Goal: Transaction & Acquisition: Purchase product/service

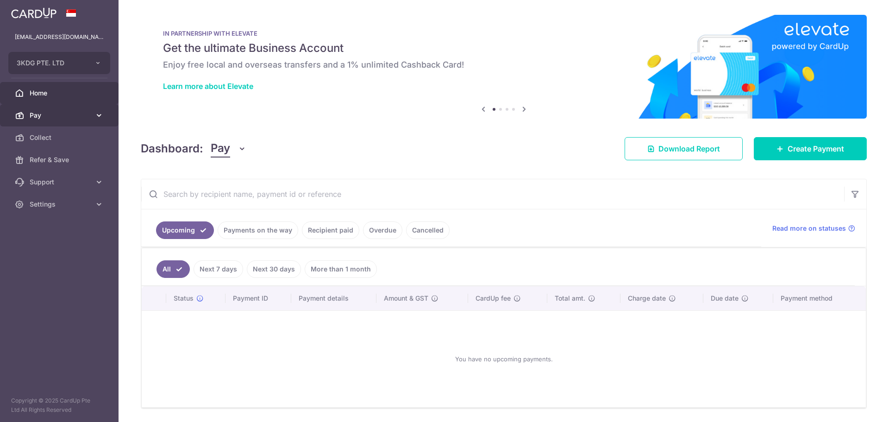
click at [55, 116] on span "Pay" at bounding box center [60, 115] width 61 height 9
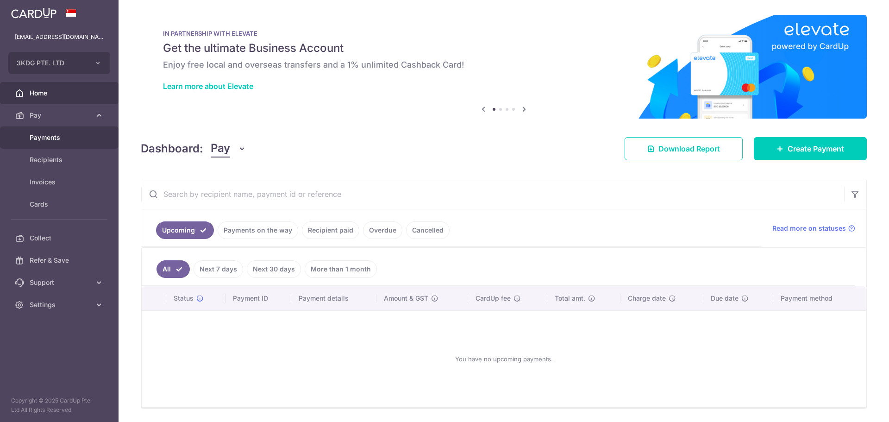
click at [39, 134] on span "Payments" at bounding box center [60, 137] width 61 height 9
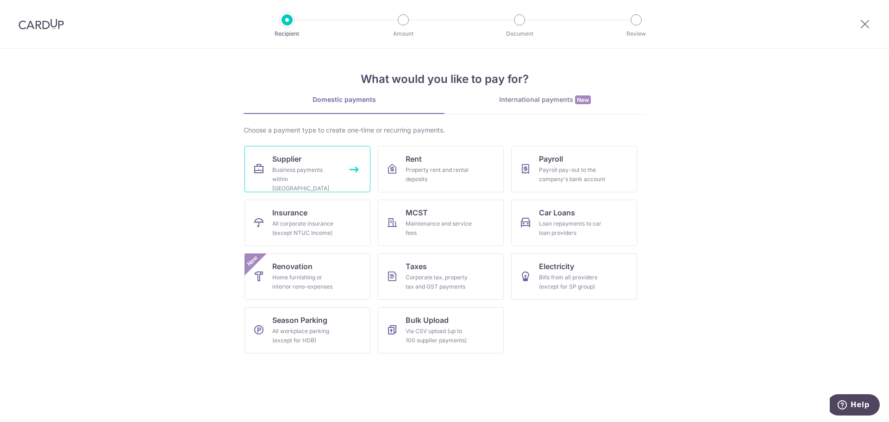
click at [308, 169] on div "Business payments within Singapore" at bounding box center [305, 179] width 67 height 28
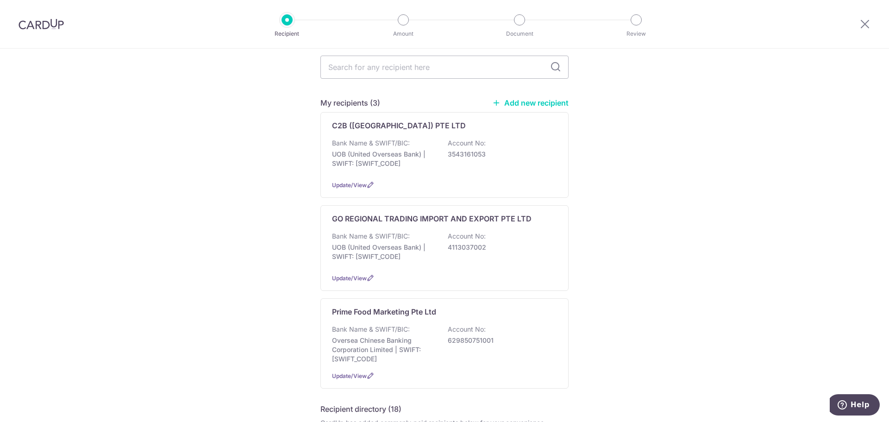
scroll to position [139, 0]
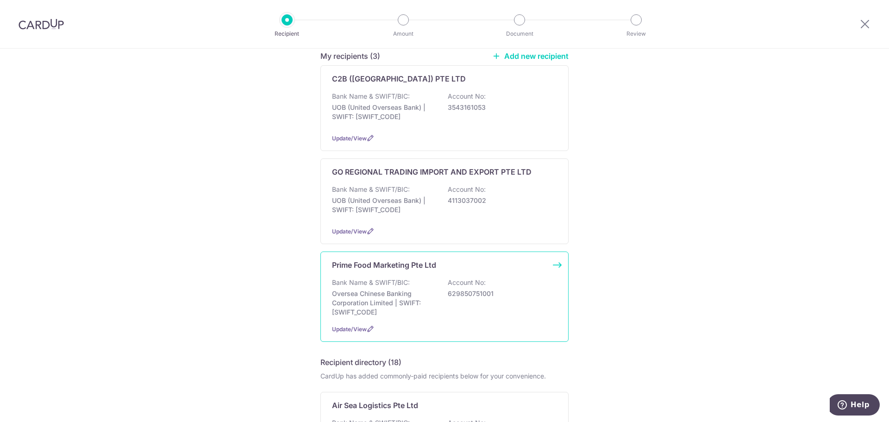
click at [381, 260] on p "Prime Food Marketing Pte Ltd" at bounding box center [384, 264] width 104 height 11
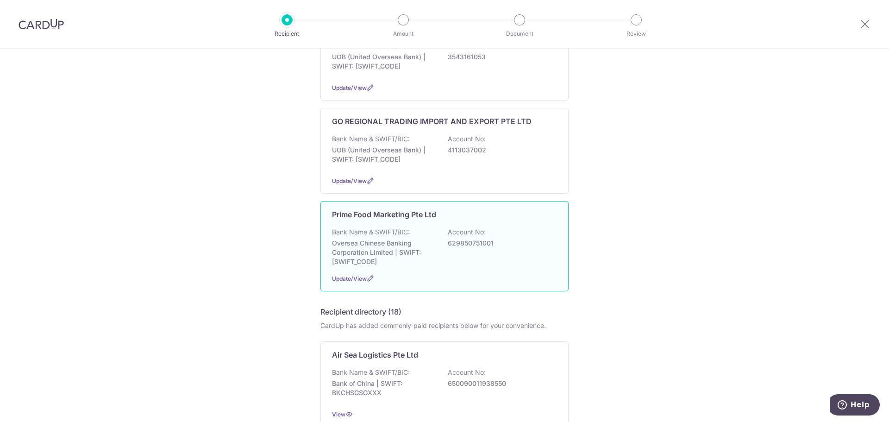
scroll to position [232, 0]
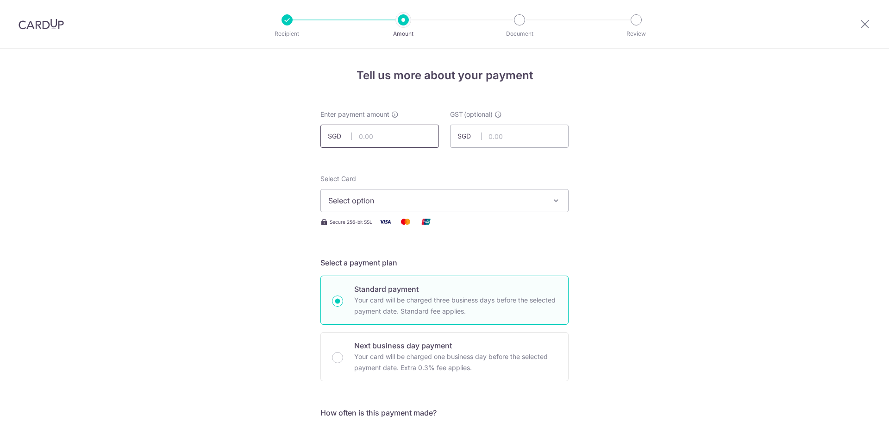
click at [386, 139] on input "text" at bounding box center [379, 136] width 119 height 23
click at [387, 136] on input "text" at bounding box center [379, 136] width 119 height 23
type input "473.60"
click at [497, 134] on input "text" at bounding box center [509, 136] width 119 height 23
type input "42.63"
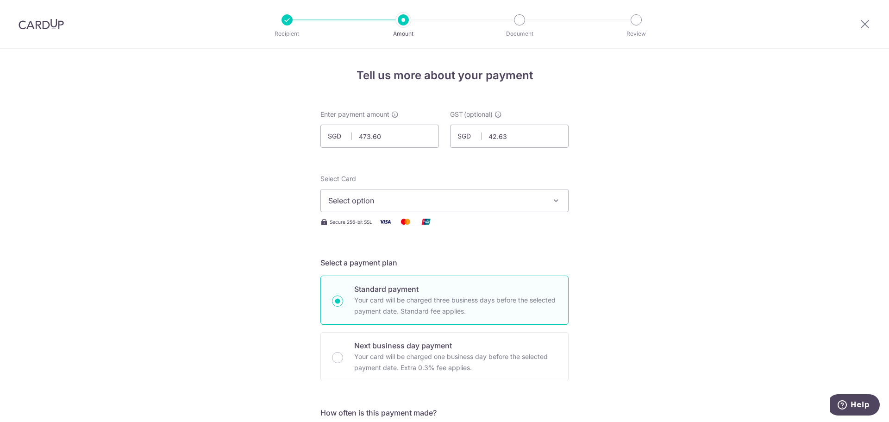
click at [518, 203] on span "Select option" at bounding box center [436, 200] width 216 height 11
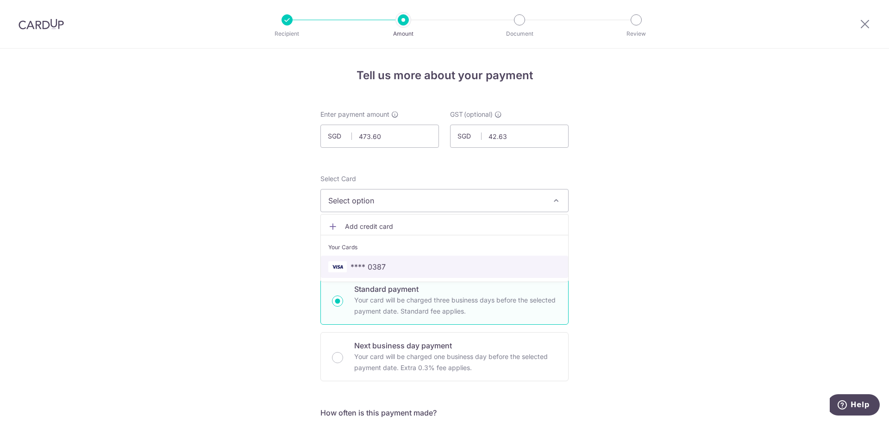
drag, startPoint x: 405, startPoint y: 267, endPoint x: 669, endPoint y: 261, distance: 264.0
click at [405, 267] on span "**** 0387" at bounding box center [444, 266] width 232 height 11
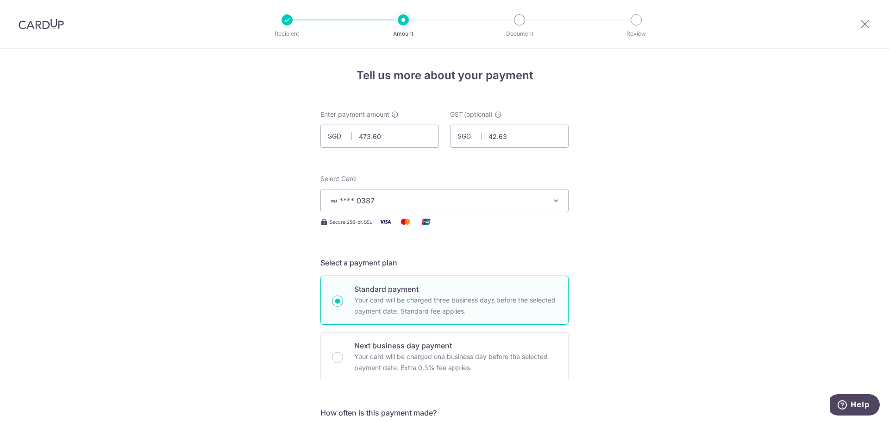
scroll to position [185, 0]
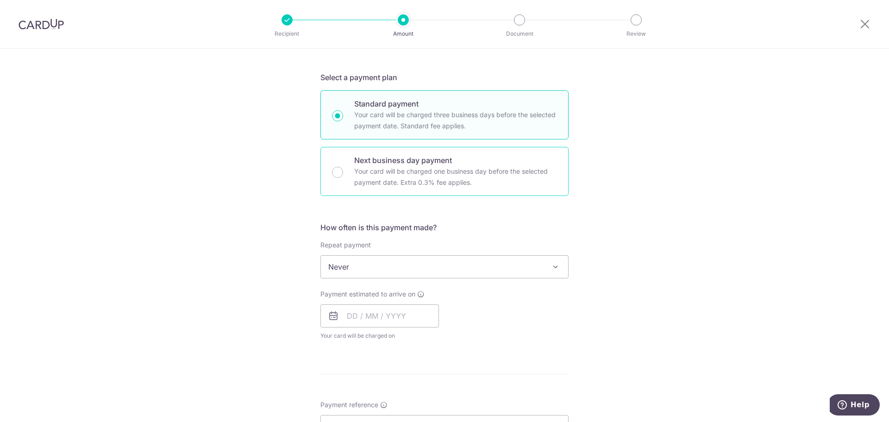
click at [395, 173] on p "Your card will be charged one business day before the selected payment date. Ex…" at bounding box center [455, 177] width 203 height 22
click at [343, 173] on input "Next business day payment Your card will be charged one business day before the…" at bounding box center [337, 172] width 11 height 11
radio input "false"
radio input "true"
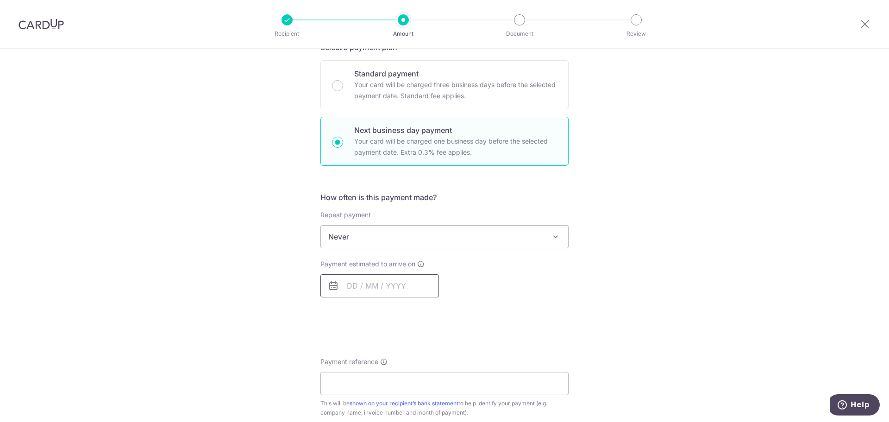
scroll to position [232, 0]
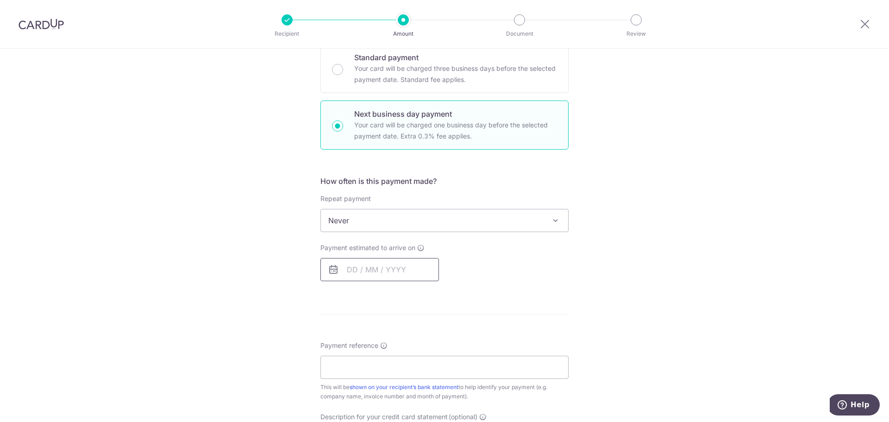
click at [349, 269] on input "text" at bounding box center [379, 269] width 119 height 23
click at [375, 355] on link "7" at bounding box center [376, 353] width 15 height 15
type input "[DATE]"
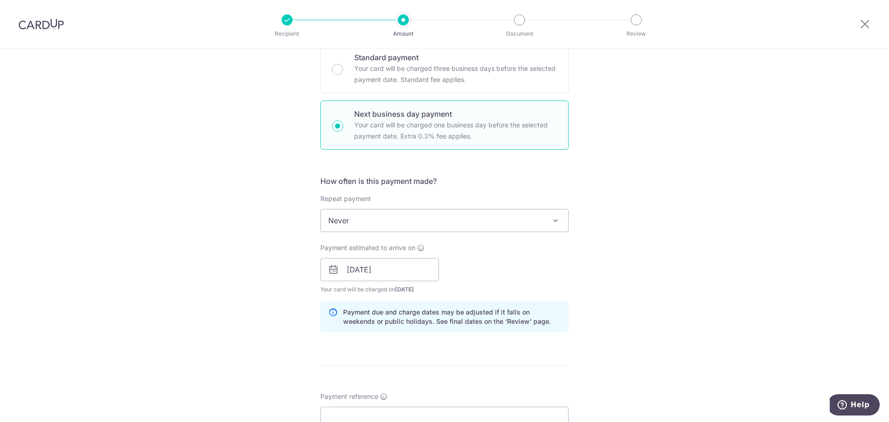
click at [708, 229] on div "Tell us more about your payment Enter payment amount SGD 473.60 473.60 GST (opt…" at bounding box center [444, 308] width 889 height 983
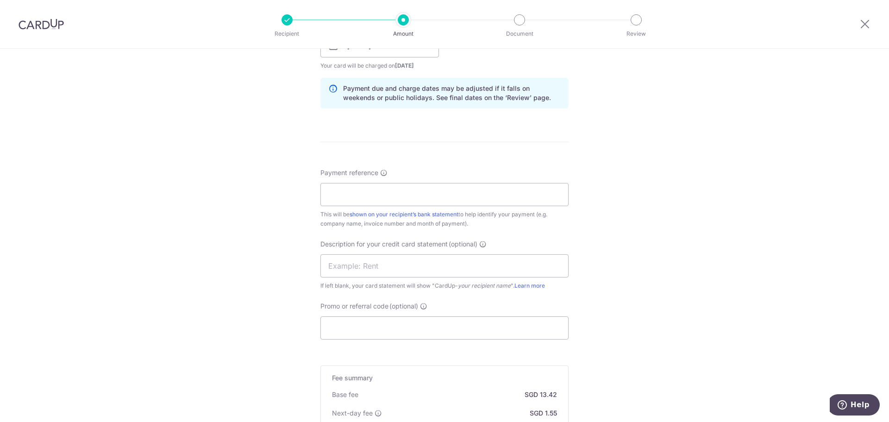
scroll to position [463, 0]
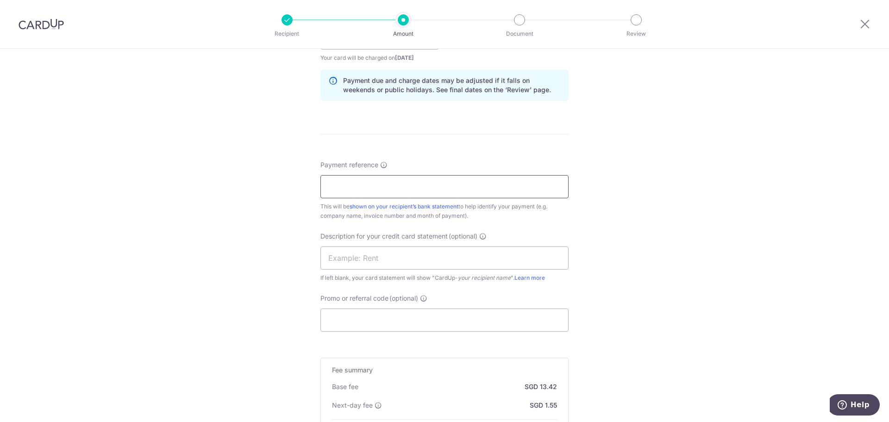
click at [432, 191] on input "Payment reference" at bounding box center [444, 186] width 248 height 23
type input "3KDG Invoice 19824"
click at [707, 176] on div "Tell us more about your payment Enter payment amount SGD 473.60 473.60 GST (opt…" at bounding box center [444, 77] width 889 height 983
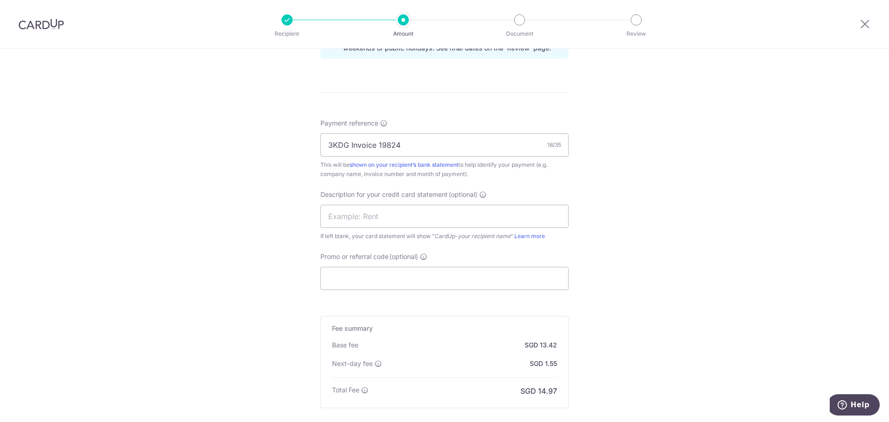
scroll to position [556, 0]
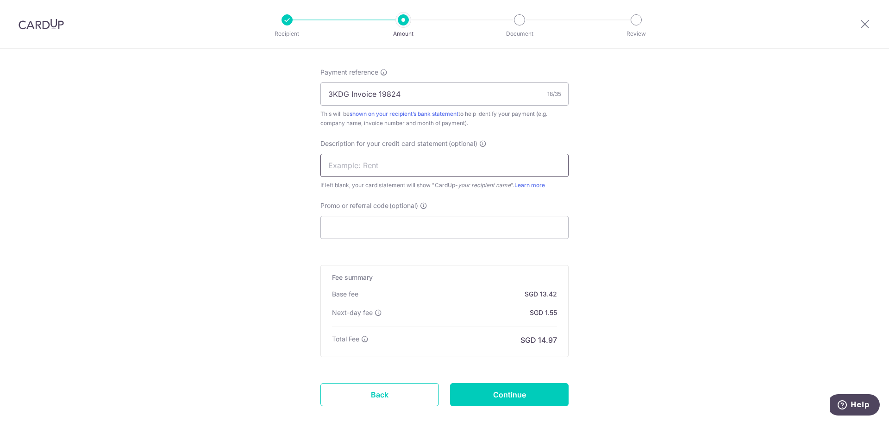
click at [373, 166] on input "text" at bounding box center [444, 165] width 248 height 23
type input "PFM"
click at [351, 227] on input "Promo or referral code (optional)" at bounding box center [444, 227] width 248 height 23
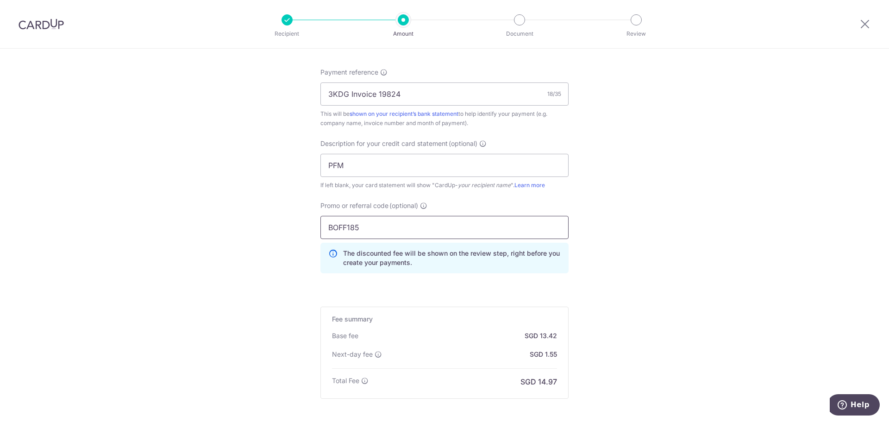
type input "BOFF185"
click at [750, 178] on div "Tell us more about your payment Enter payment amount SGD 473.60 473.60 GST (opt…" at bounding box center [444, 5] width 889 height 1024
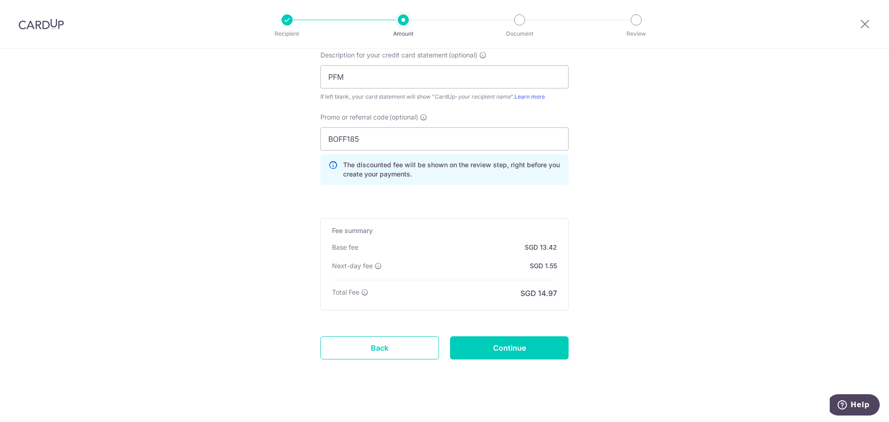
scroll to position [651, 0]
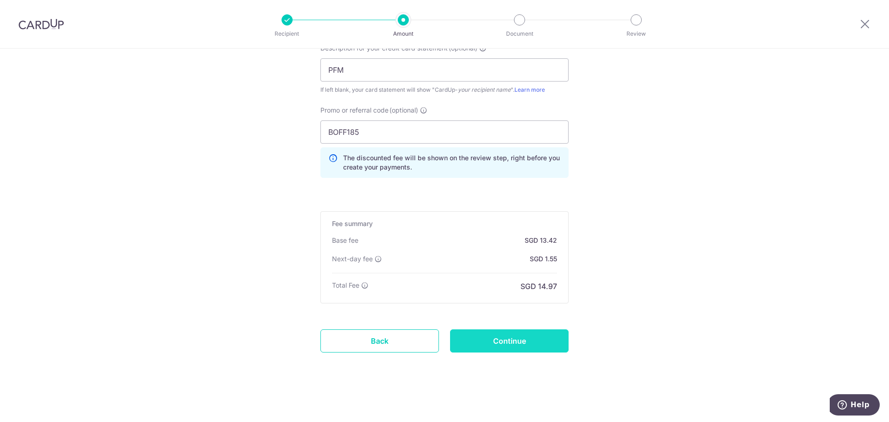
click at [522, 341] on input "Continue" at bounding box center [509, 340] width 119 height 23
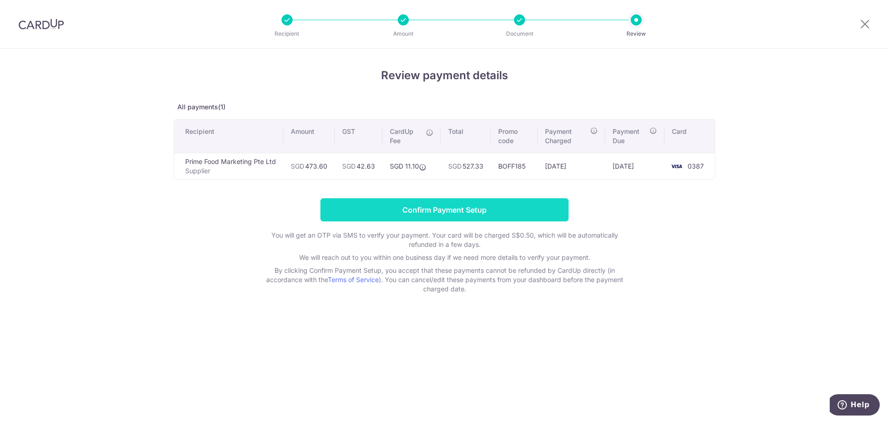
click at [453, 211] on input "Confirm Payment Setup" at bounding box center [444, 209] width 248 height 23
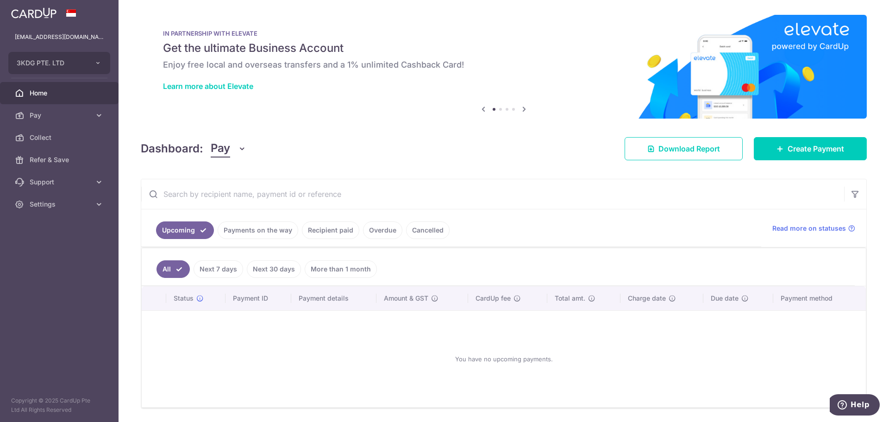
click at [535, 135] on div "Dashboard: Pay Pay Collect Download Report Create Payment" at bounding box center [504, 146] width 726 height 27
click at [530, 163] on div "× Pause Schedule Pause all future payments in this series Pause just this one p…" at bounding box center [504, 211] width 770 height 422
click at [350, 116] on img at bounding box center [504, 67] width 726 height 104
click at [36, 93] on span "Home" at bounding box center [60, 92] width 61 height 9
click at [37, 92] on span "Home" at bounding box center [60, 92] width 61 height 9
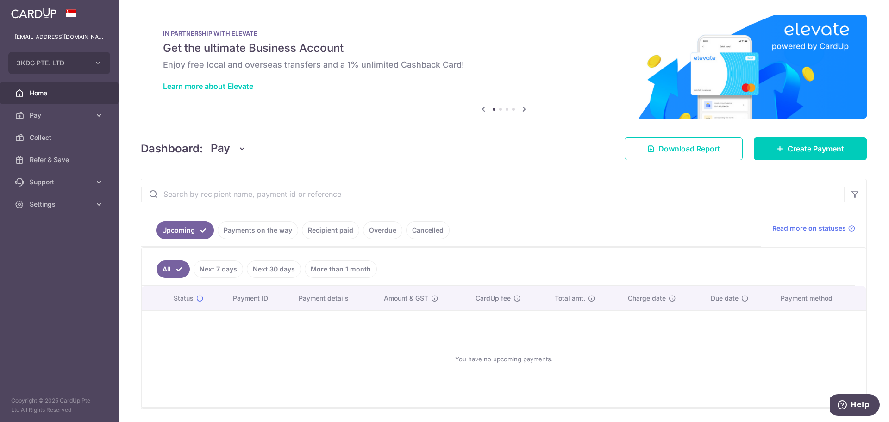
click at [256, 231] on link "Payments on the way" at bounding box center [258, 230] width 81 height 18
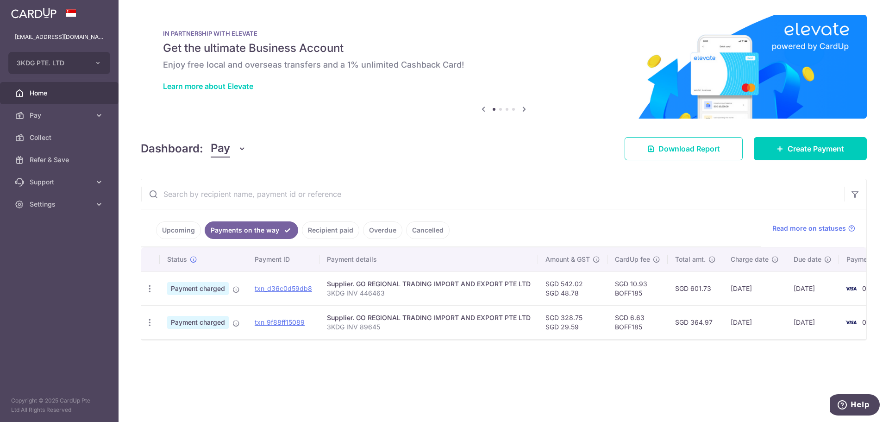
click at [169, 230] on link "Upcoming" at bounding box center [178, 230] width 45 height 18
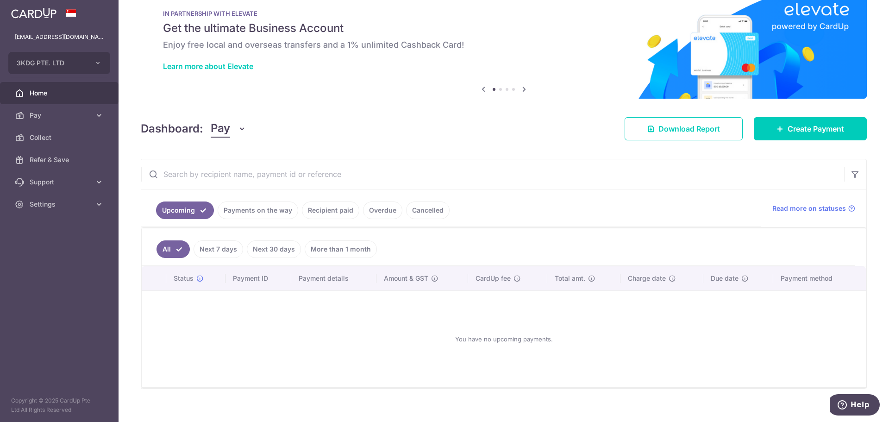
scroll to position [31, 0]
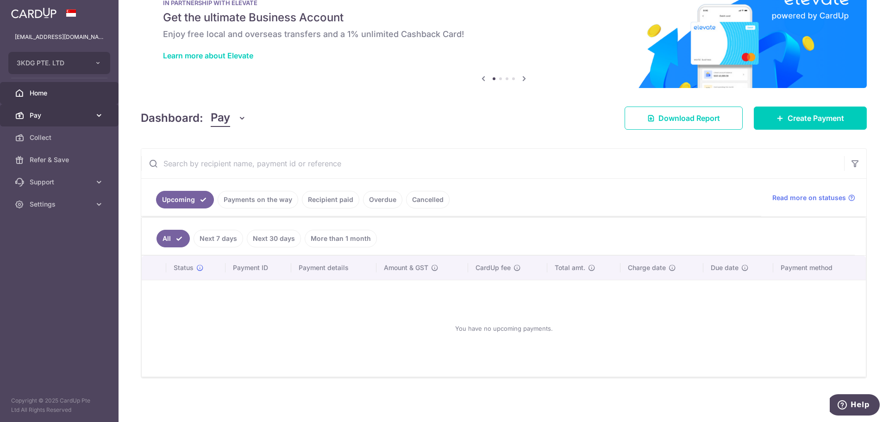
click at [36, 114] on span "Pay" at bounding box center [60, 115] width 61 height 9
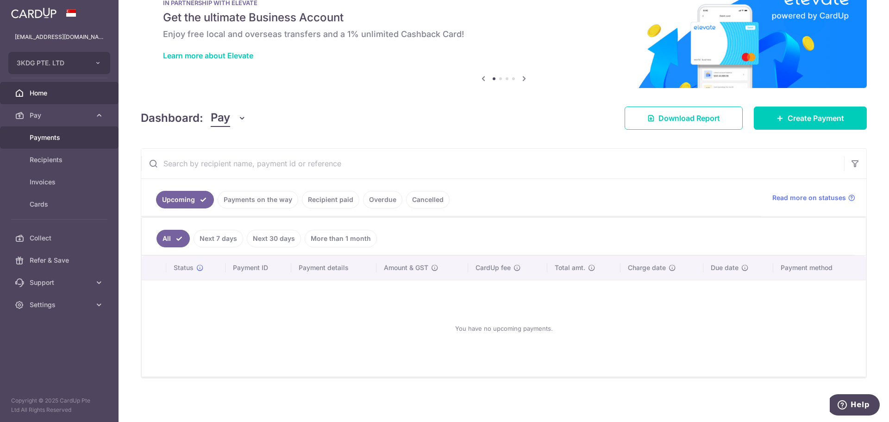
click at [37, 136] on span "Payments" at bounding box center [60, 137] width 61 height 9
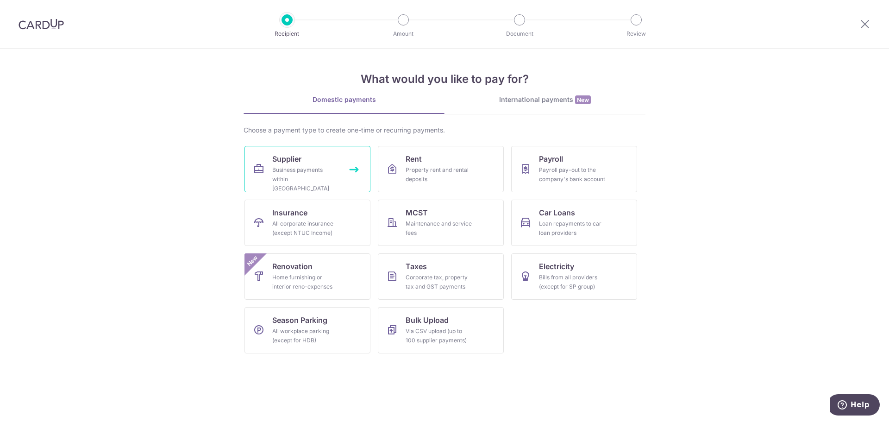
click at [304, 163] on link "Supplier Business payments within Singapore" at bounding box center [307, 169] width 126 height 46
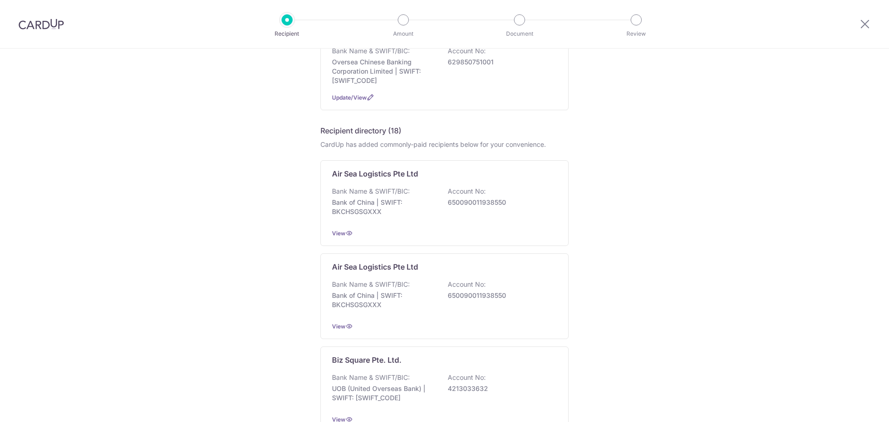
scroll to position [278, 0]
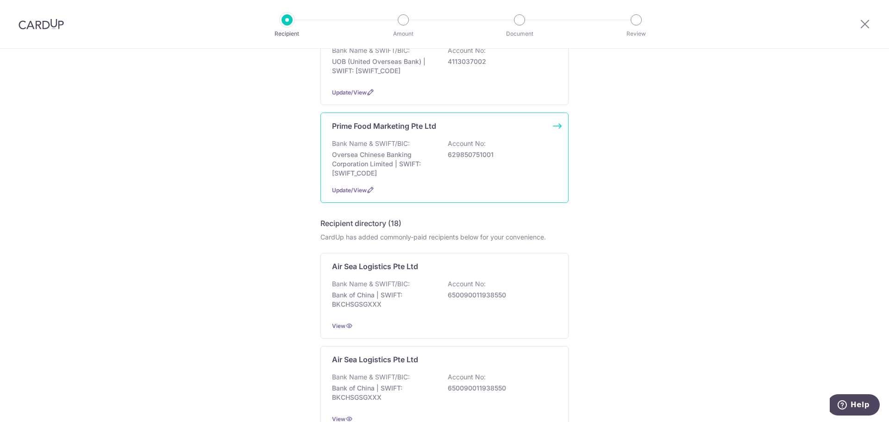
click at [348, 120] on p "Prime Food Marketing Pte Ltd" at bounding box center [384, 125] width 104 height 11
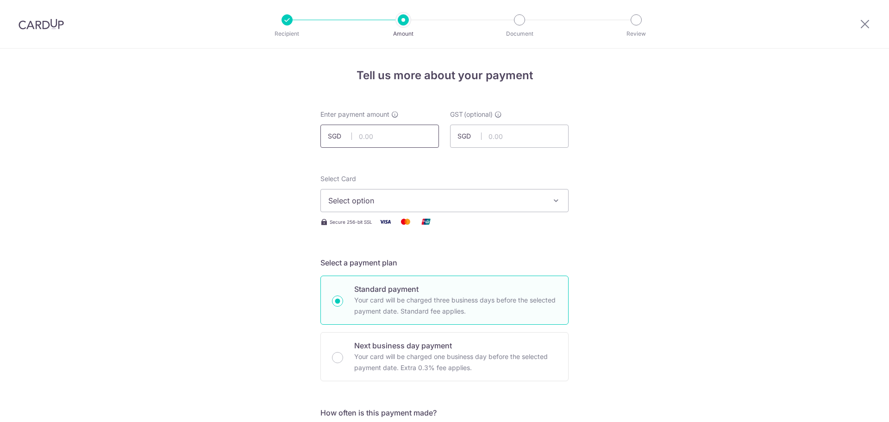
click at [382, 135] on input "text" at bounding box center [379, 136] width 119 height 23
click at [362, 140] on input "text" at bounding box center [379, 136] width 119 height 23
type input "473.60"
click at [507, 138] on input "text" at bounding box center [509, 136] width 119 height 23
type input "42.63"
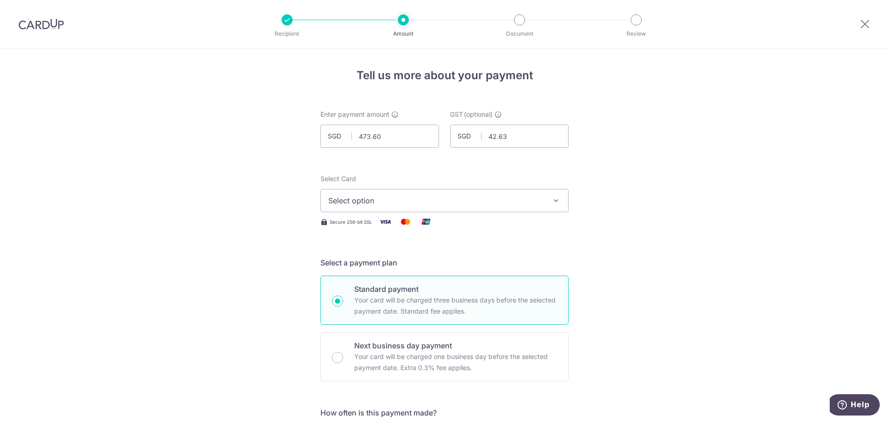
click at [412, 199] on span "Select option" at bounding box center [436, 200] width 216 height 11
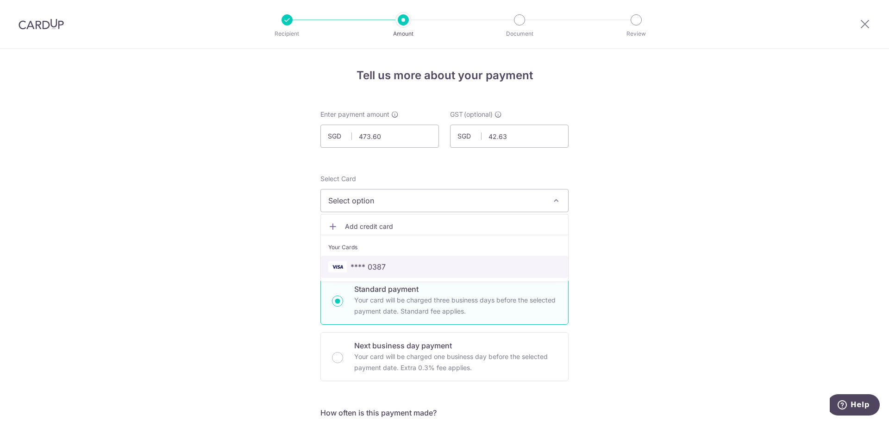
click at [384, 272] on link "**** 0387" at bounding box center [444, 267] width 247 height 22
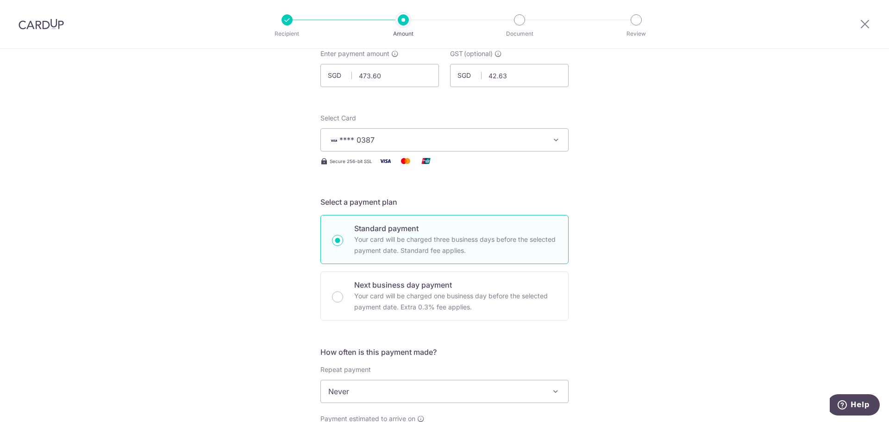
scroll to position [139, 0]
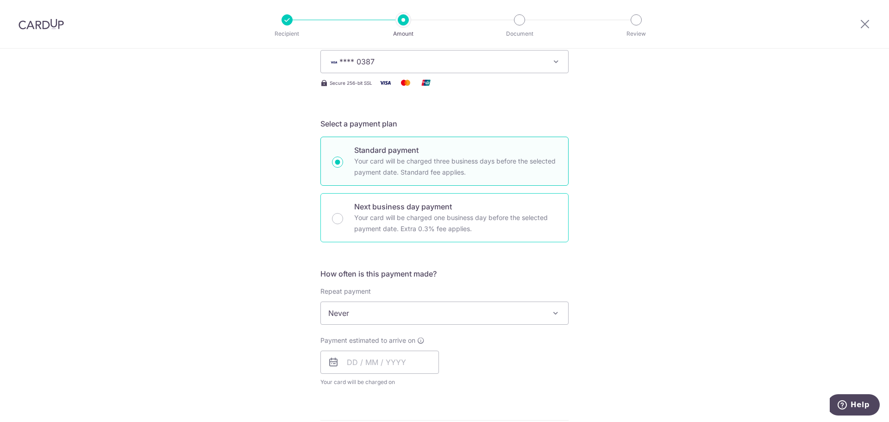
click at [440, 225] on p "Your card will be charged one business day before the selected payment date. Ex…" at bounding box center [455, 223] width 203 height 22
click at [343, 224] on input "Next business day payment Your card will be charged one business day before the…" at bounding box center [337, 218] width 11 height 11
radio input "false"
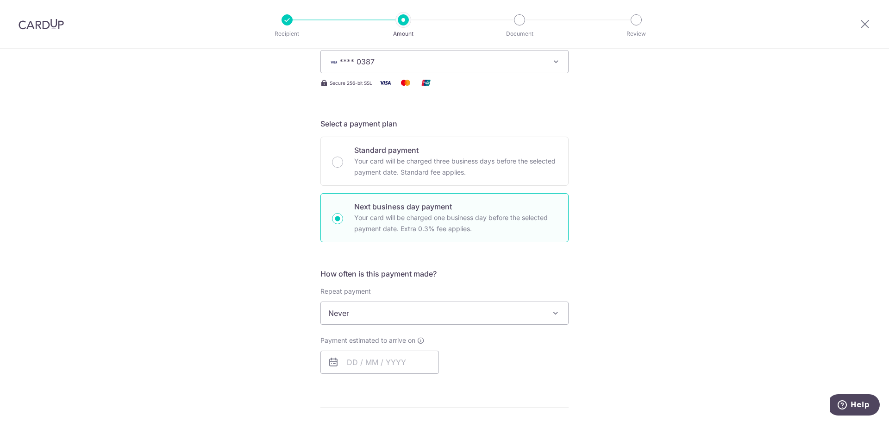
click at [350, 220] on div "Next business day payment Your card will be charged one business day before the…" at bounding box center [444, 217] width 248 height 49
radio input "true"
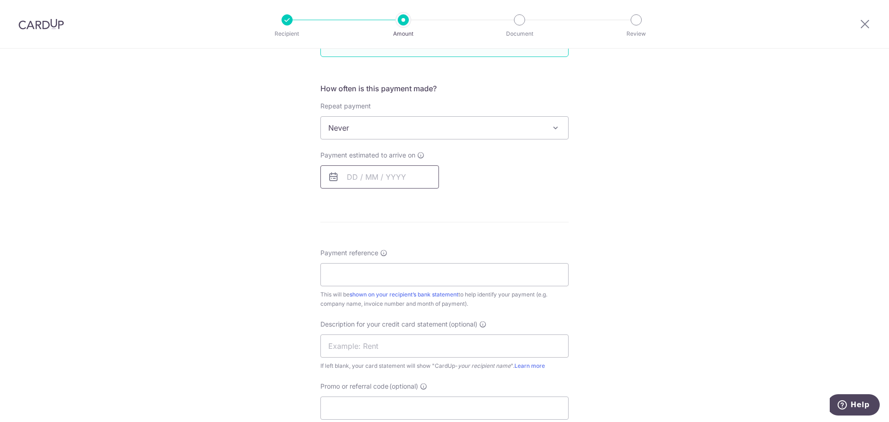
click at [349, 178] on input "text" at bounding box center [379, 176] width 119 height 23
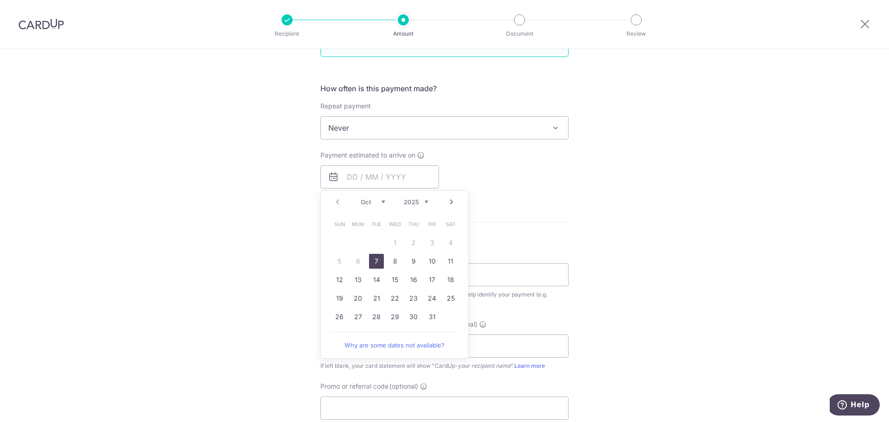
click at [378, 260] on link "7" at bounding box center [376, 261] width 15 height 15
type input "[DATE]"
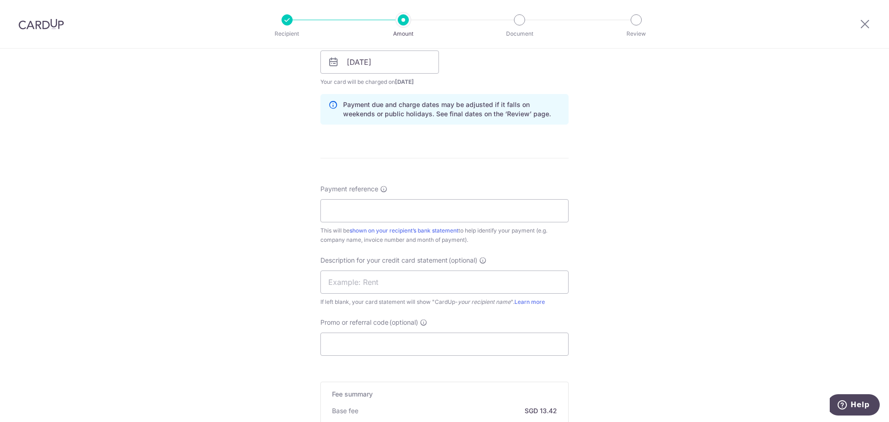
scroll to position [463, 0]
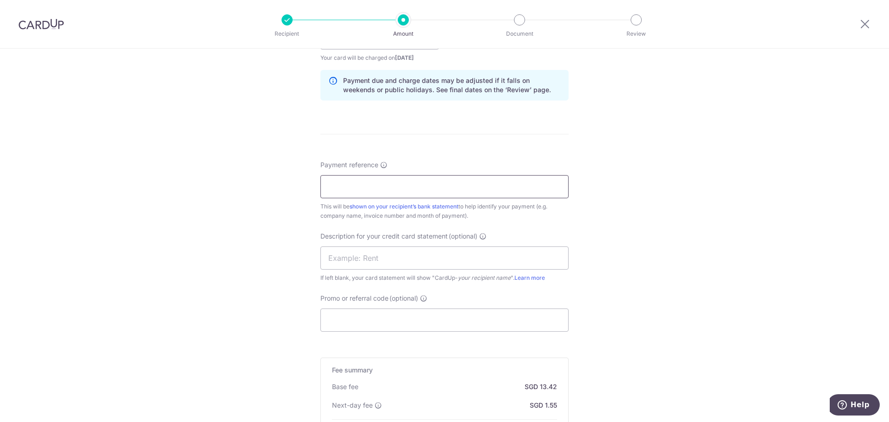
click at [364, 179] on input "Payment reference" at bounding box center [444, 186] width 248 height 23
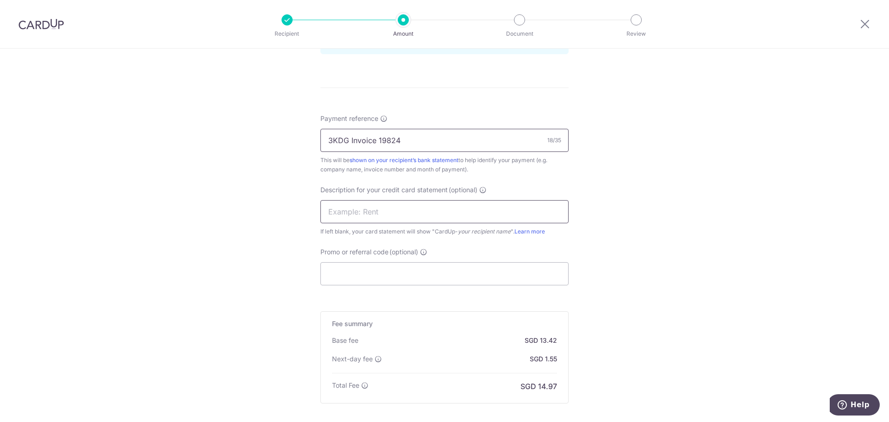
type input "3KDG Invoice 19824"
click at [403, 208] on input "text" at bounding box center [444, 211] width 248 height 23
type input "PFM"
click at [362, 274] on input "Promo or referral code (optional)" at bounding box center [444, 273] width 248 height 23
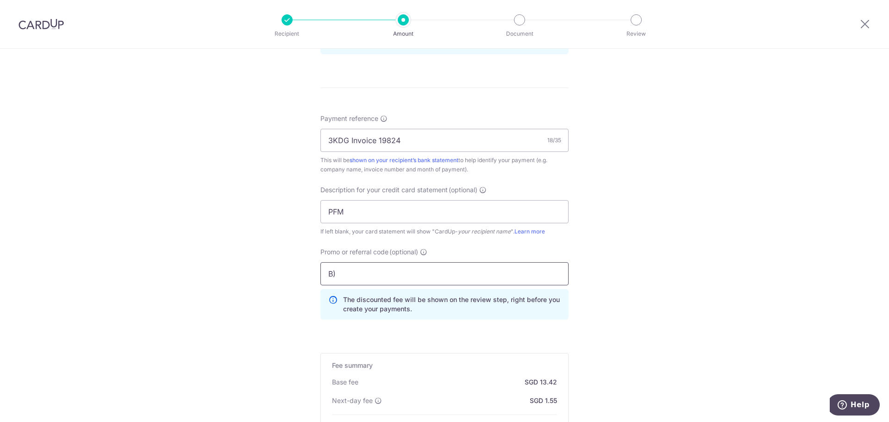
type input "B"
type input "BOFF185"
click at [646, 232] on div "Tell us more about your payment Enter payment amount SGD 473.60 473.60 GST (opt…" at bounding box center [444, 51] width 889 height 1024
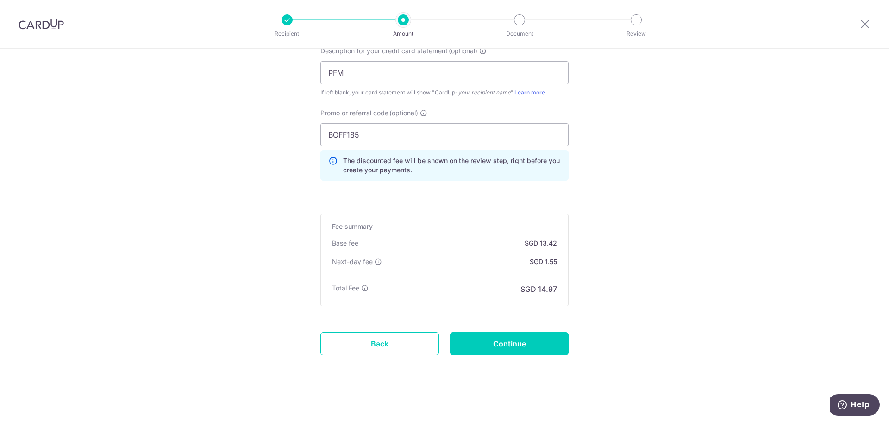
scroll to position [651, 0]
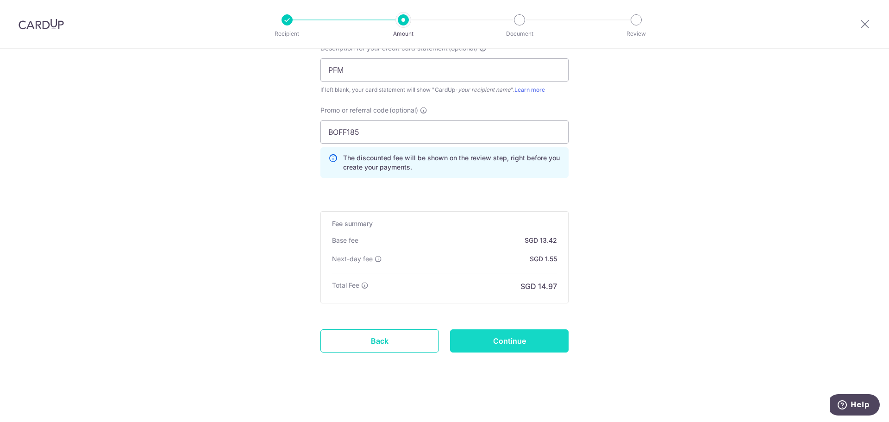
click at [510, 339] on input "Continue" at bounding box center [509, 340] width 119 height 23
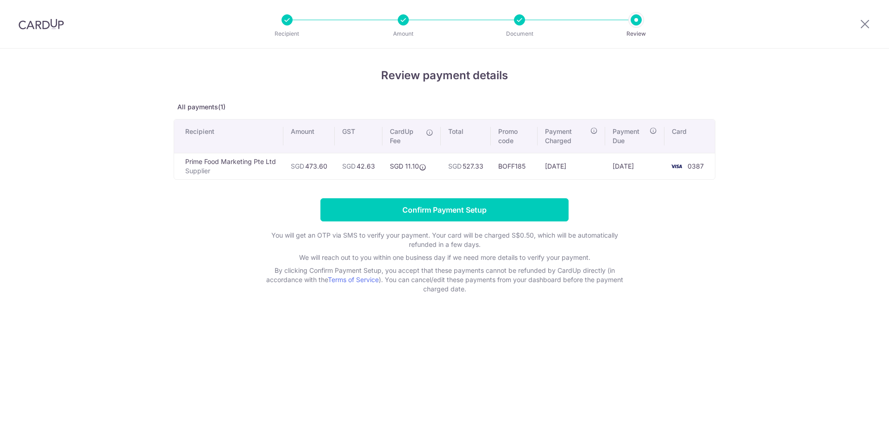
click at [728, 228] on div "Review payment details All payments(1) Recipient Amount GST CardUp Fee Total Pr…" at bounding box center [444, 235] width 889 height 373
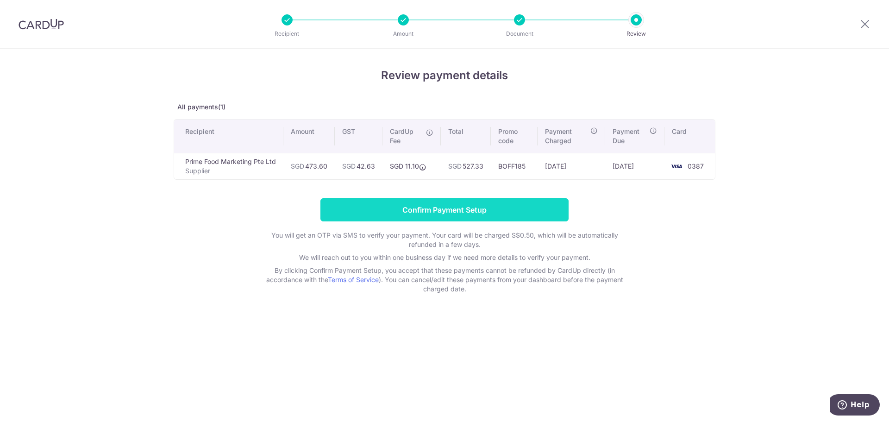
click at [440, 209] on input "Confirm Payment Setup" at bounding box center [444, 209] width 248 height 23
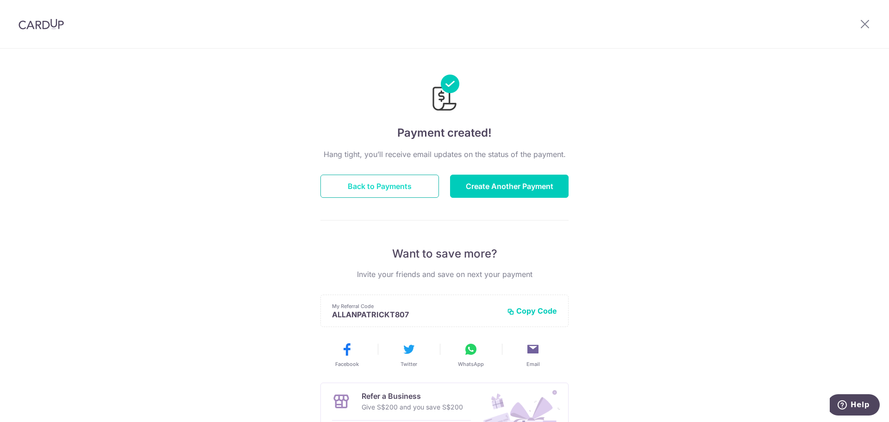
click at [379, 190] on button "Back to Payments" at bounding box center [379, 186] width 119 height 23
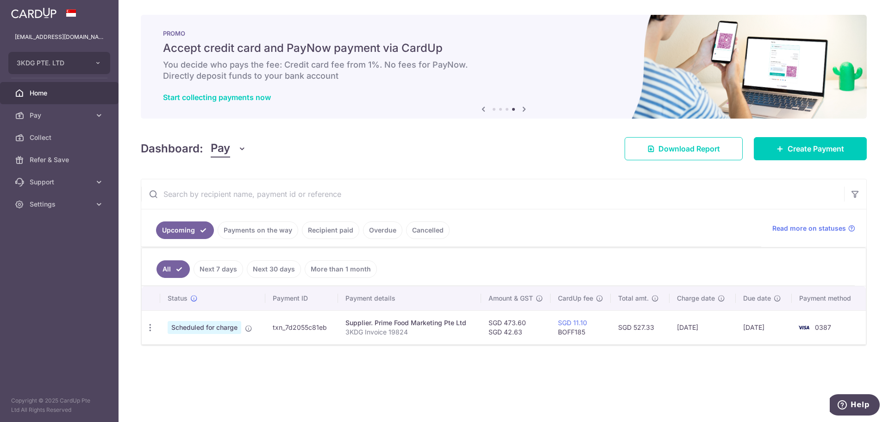
click at [464, 218] on ul "Upcoming Payments on the way Recipient paid Overdue Cancelled" at bounding box center [451, 228] width 620 height 38
click at [479, 202] on input "text" at bounding box center [492, 194] width 703 height 30
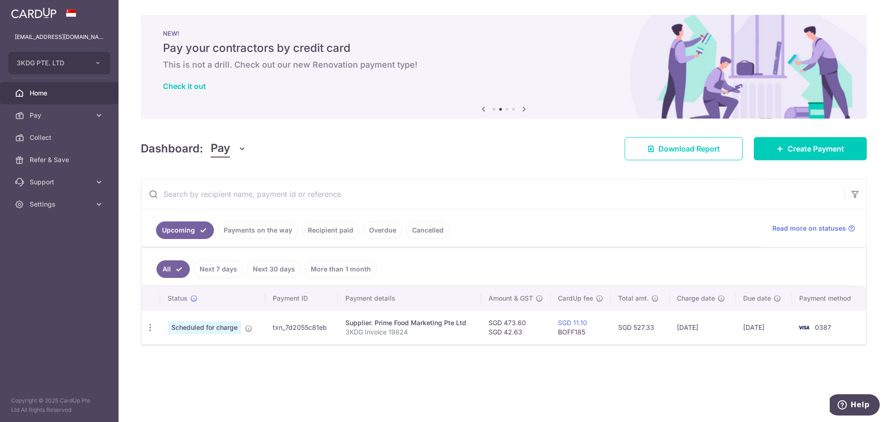
click at [39, 91] on span "Home" at bounding box center [60, 92] width 61 height 9
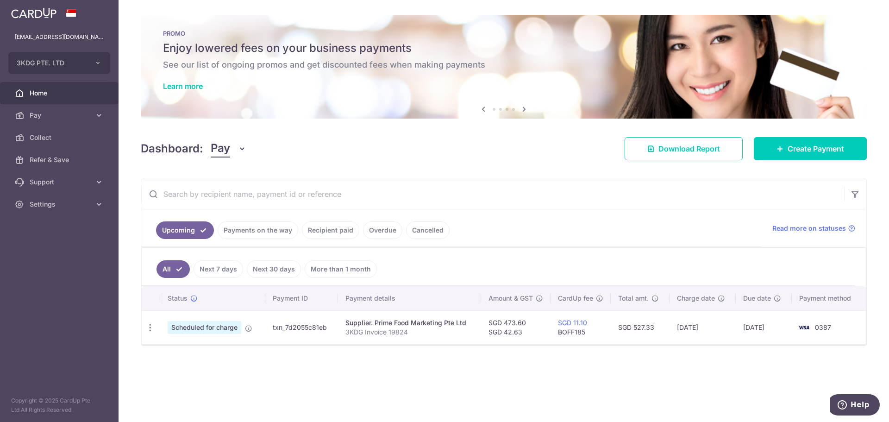
click at [38, 93] on span "Home" at bounding box center [60, 92] width 61 height 9
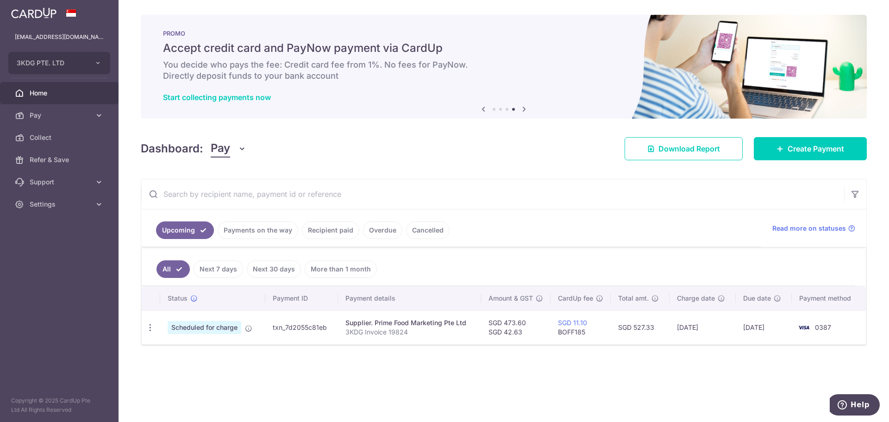
click at [508, 160] on div "× Pause Schedule Pause all future payments in this series Pause just this one p…" at bounding box center [504, 211] width 770 height 422
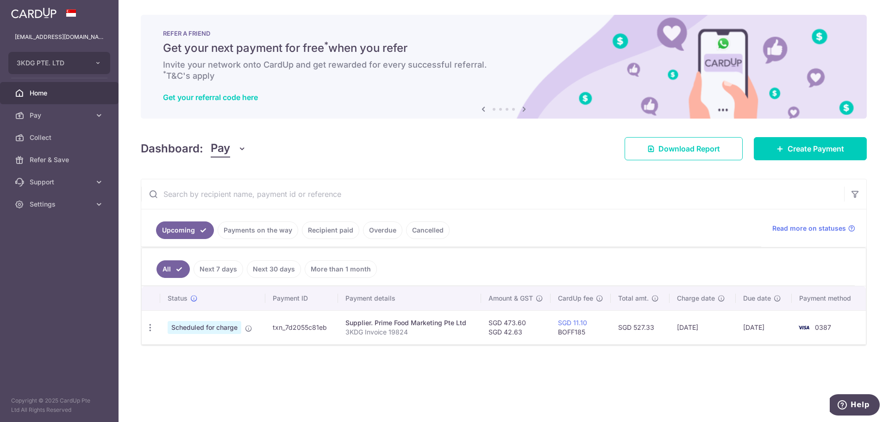
click at [37, 90] on span "Home" at bounding box center [60, 92] width 61 height 9
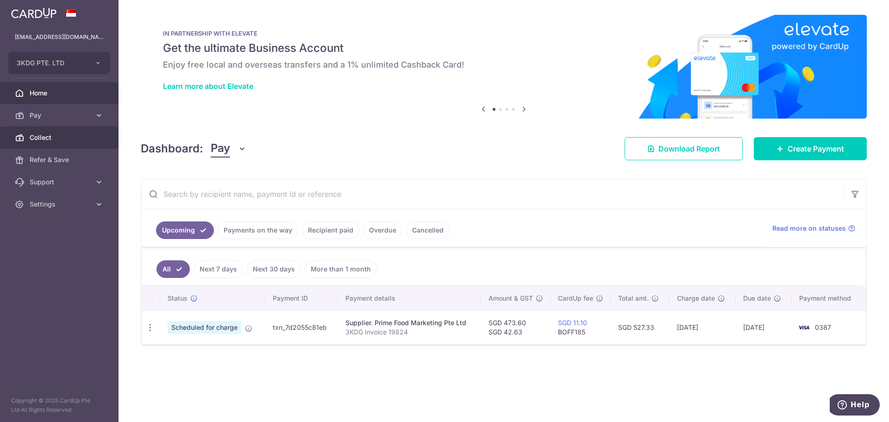
click at [81, 131] on link "Collect" at bounding box center [59, 137] width 119 height 22
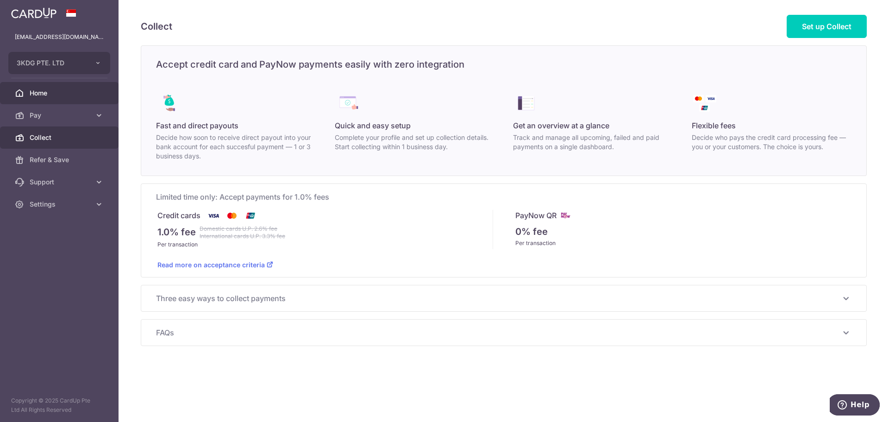
click at [51, 89] on span "Home" at bounding box center [60, 92] width 61 height 9
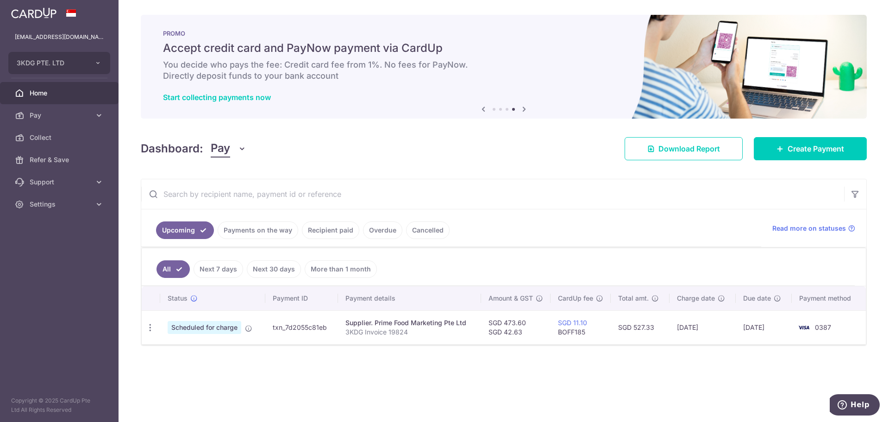
click at [561, 201] on input "text" at bounding box center [492, 194] width 703 height 30
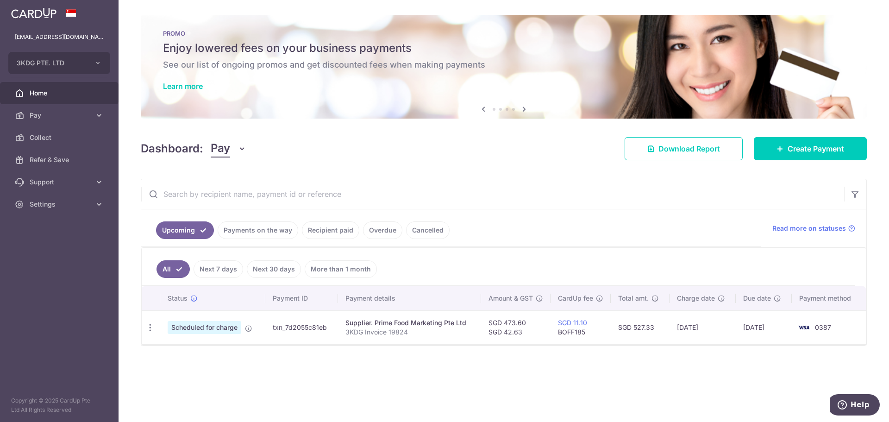
click at [38, 96] on span "Home" at bounding box center [60, 92] width 61 height 9
